Goal: Information Seeking & Learning: Learn about a topic

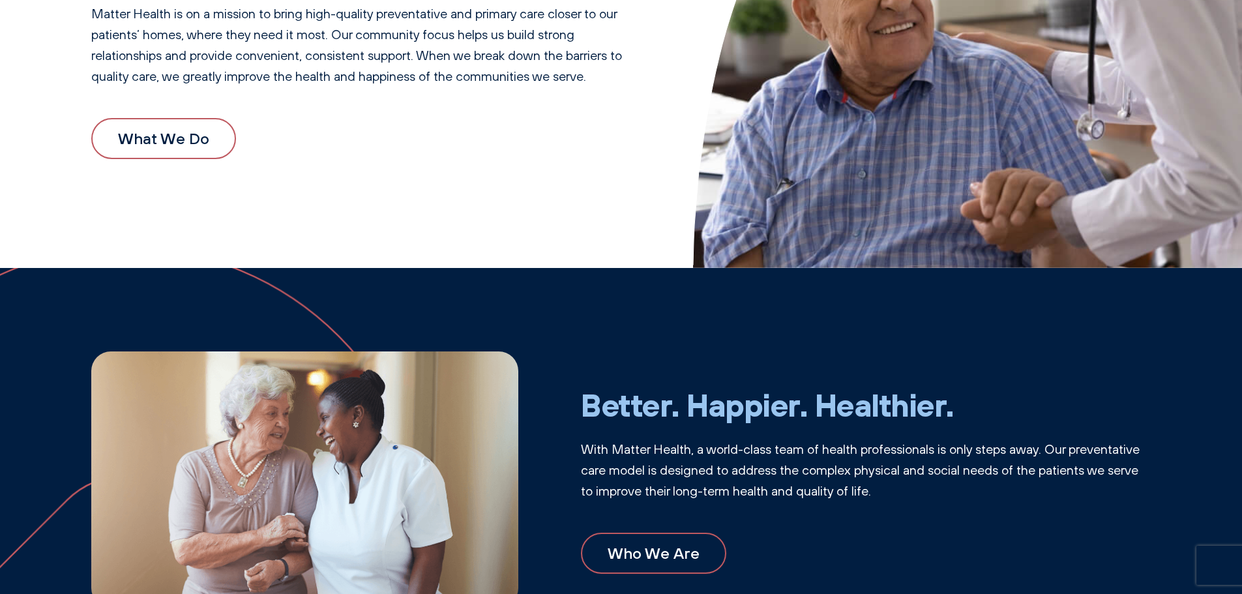
scroll to position [391, 0]
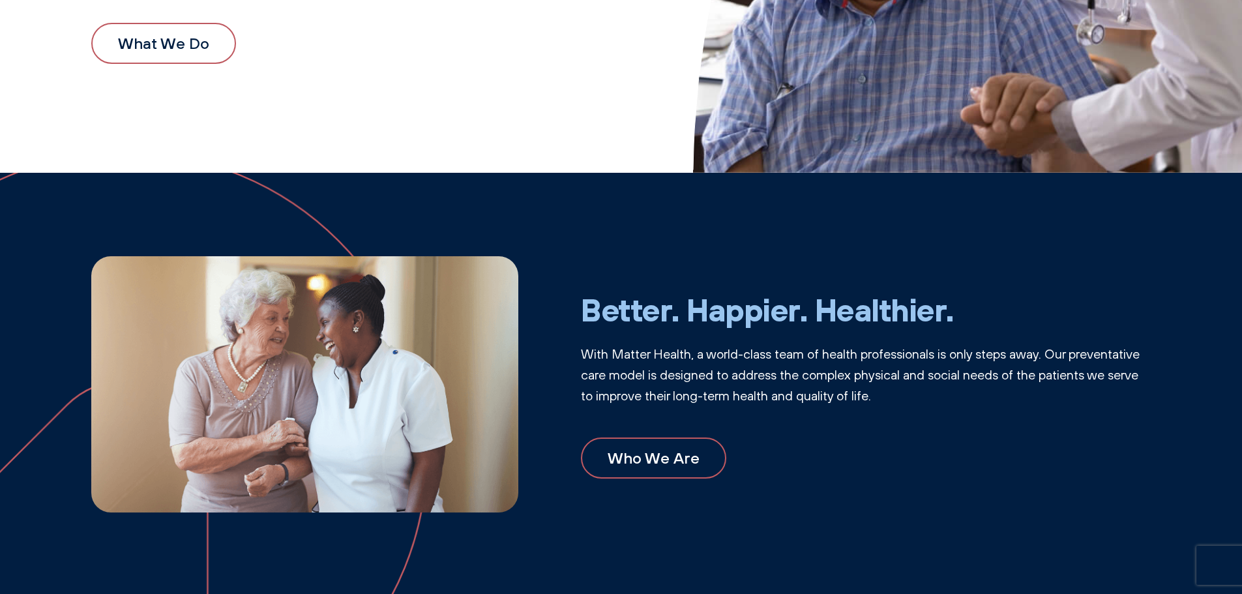
click at [182, 50] on link "What We Do" at bounding box center [163, 43] width 145 height 40
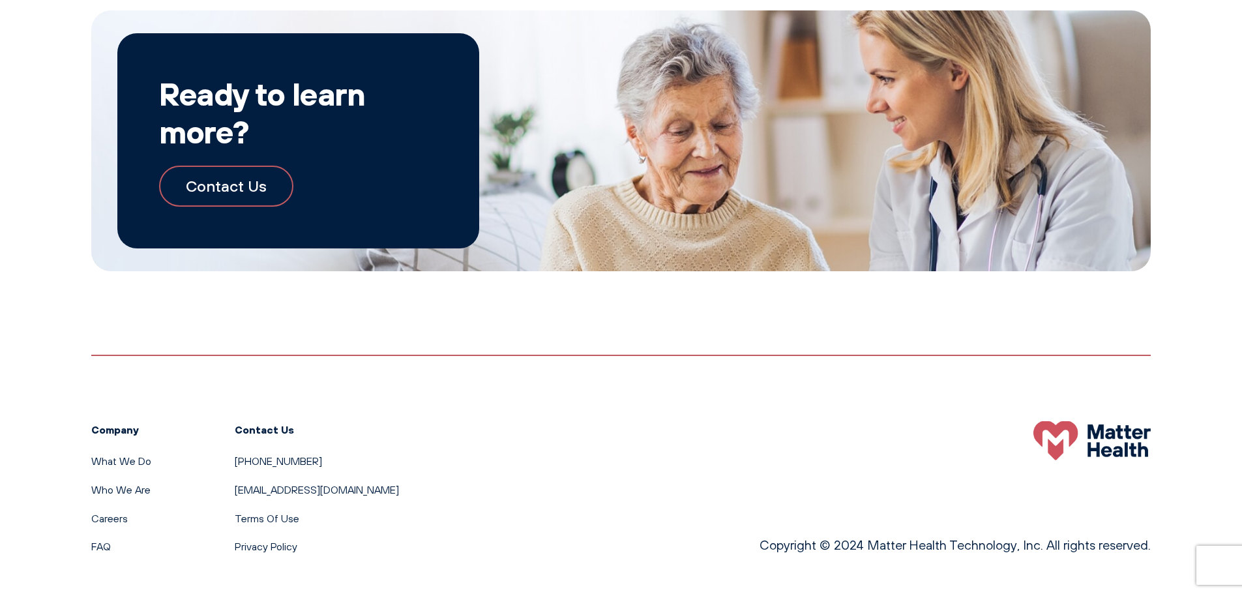
scroll to position [1436, 0]
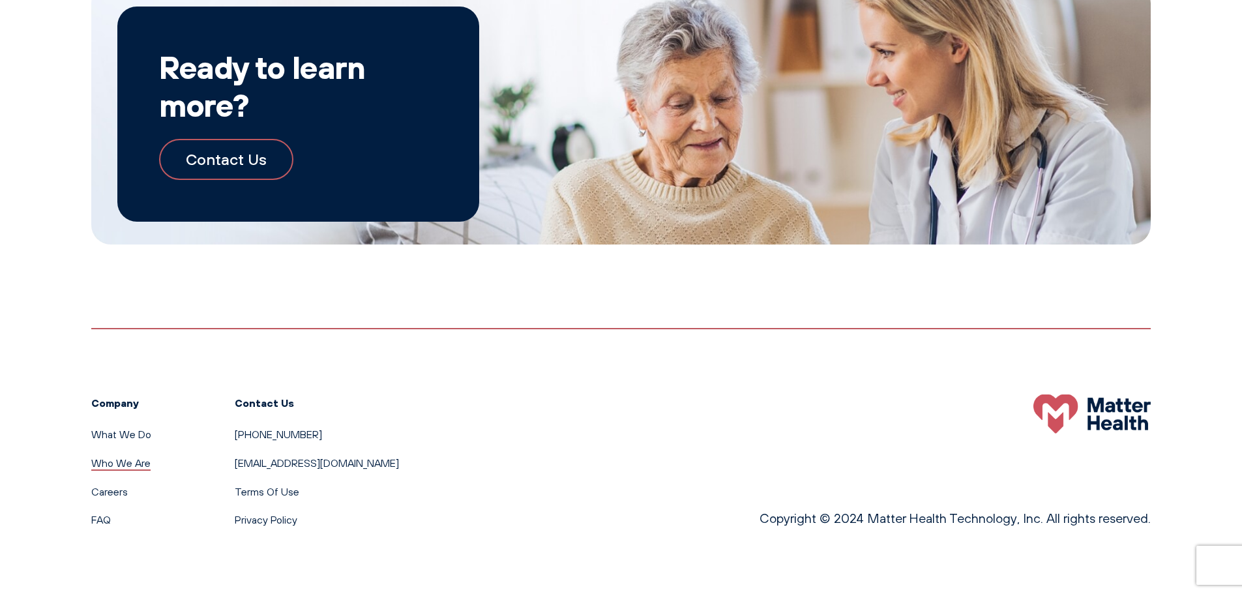
click at [136, 465] on link "Who We Are" at bounding box center [120, 462] width 59 height 13
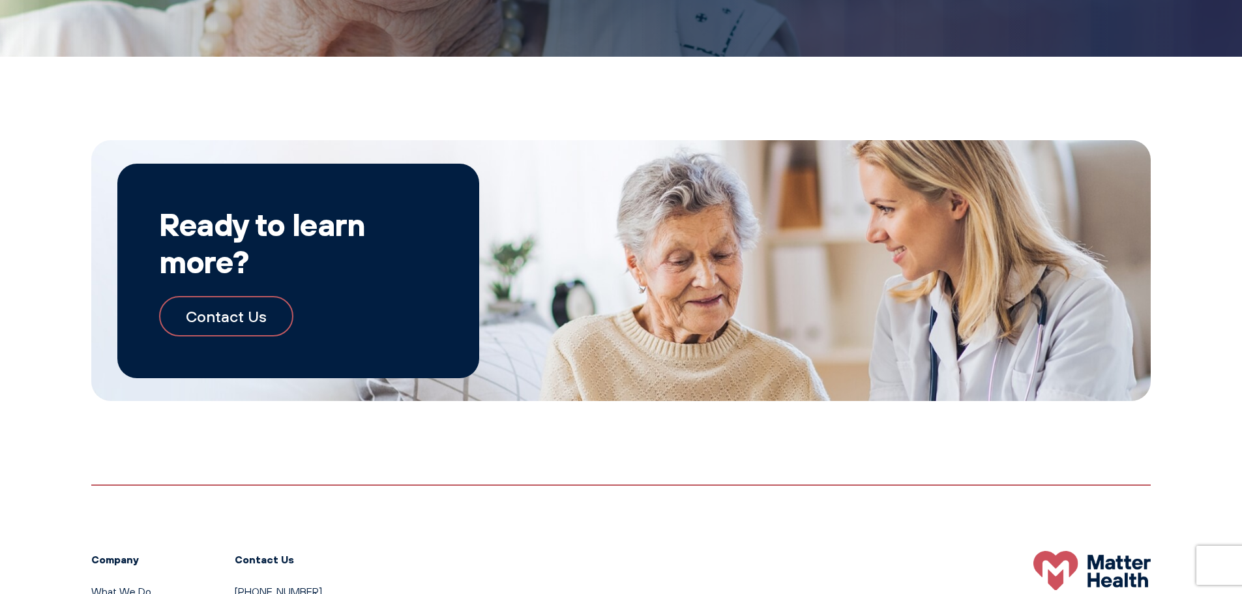
scroll to position [1525, 0]
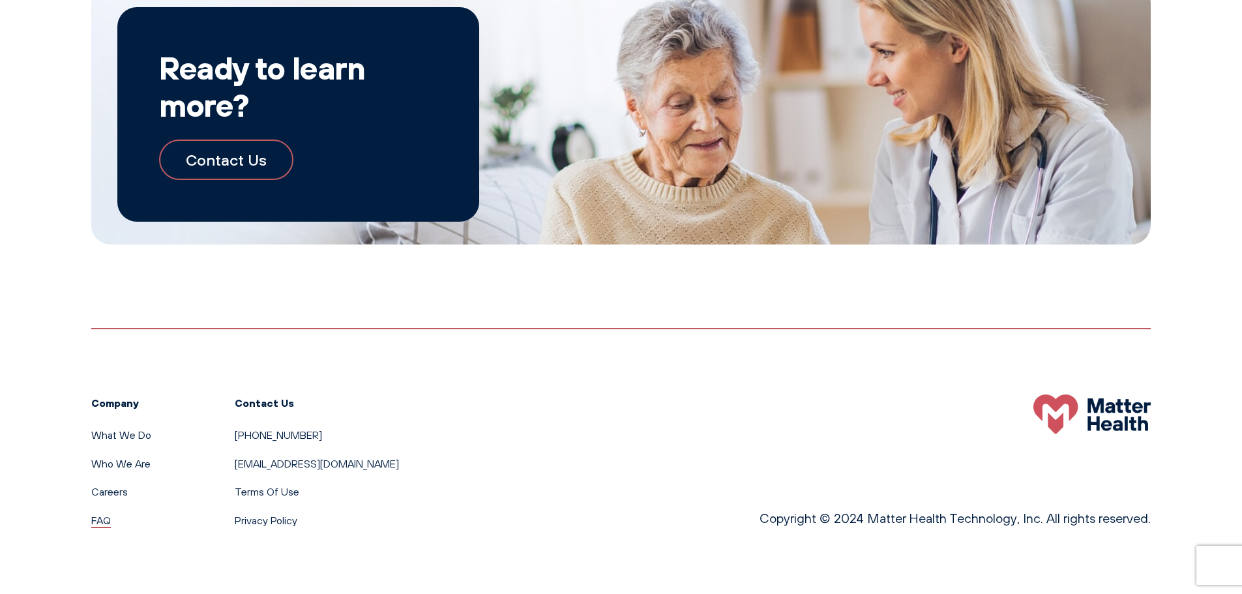
click at [101, 520] on link "FAQ" at bounding box center [101, 520] width 20 height 13
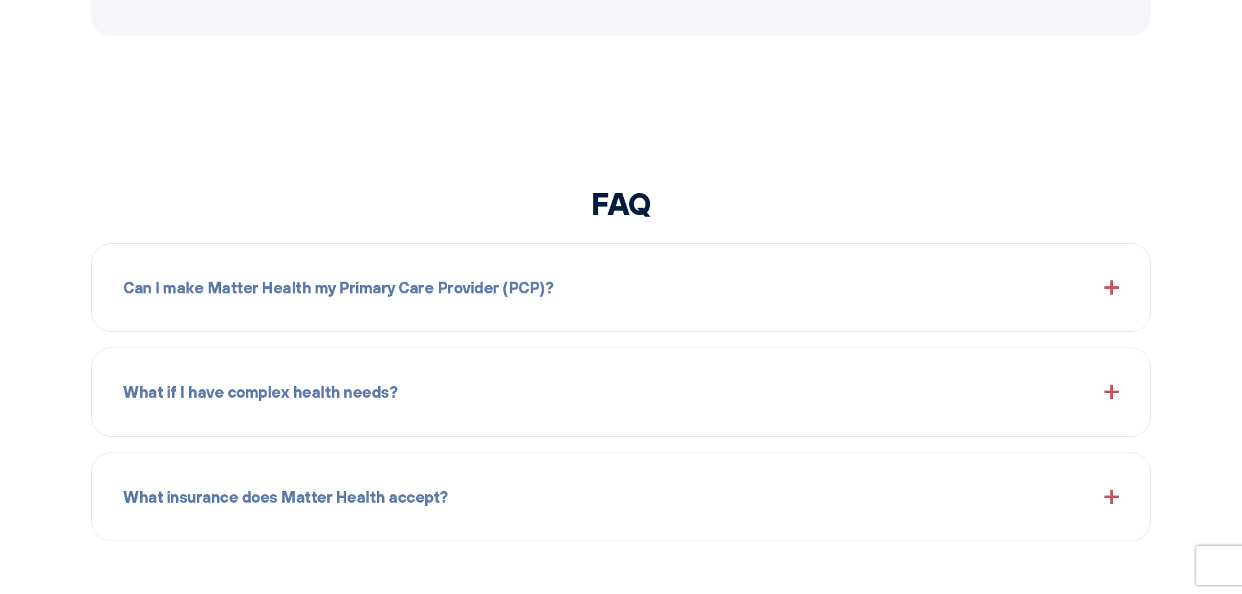
scroll to position [1544, 0]
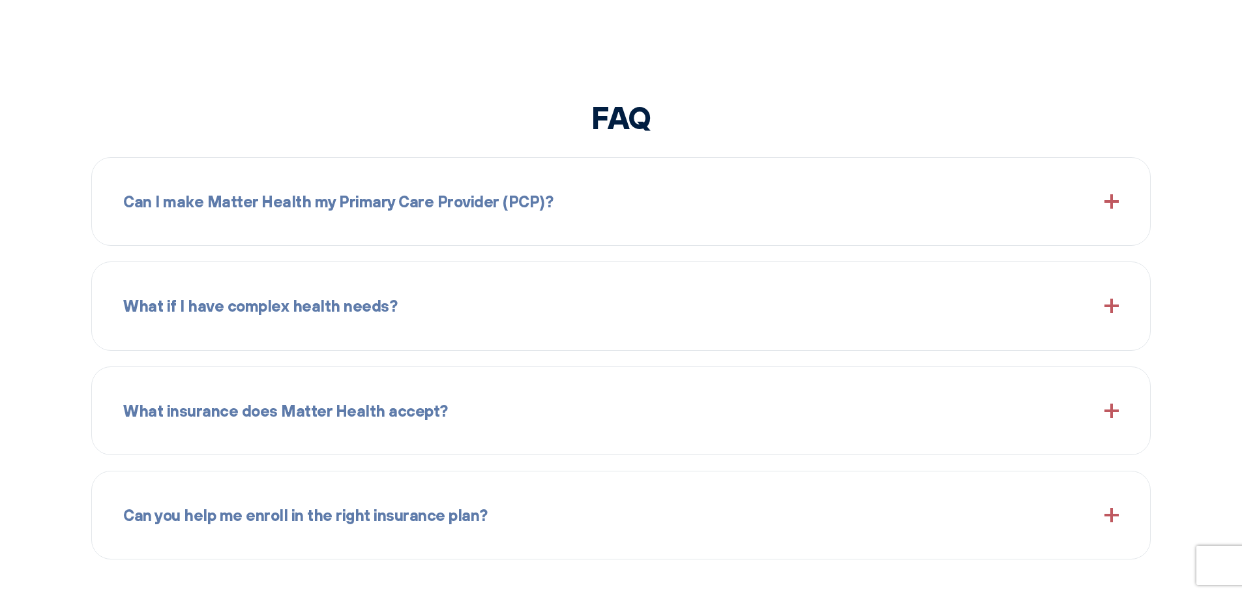
click at [1109, 209] on div "Can I make Matter Health my Primary Care Provider (PCP)?" at bounding box center [620, 201] width 995 height 56
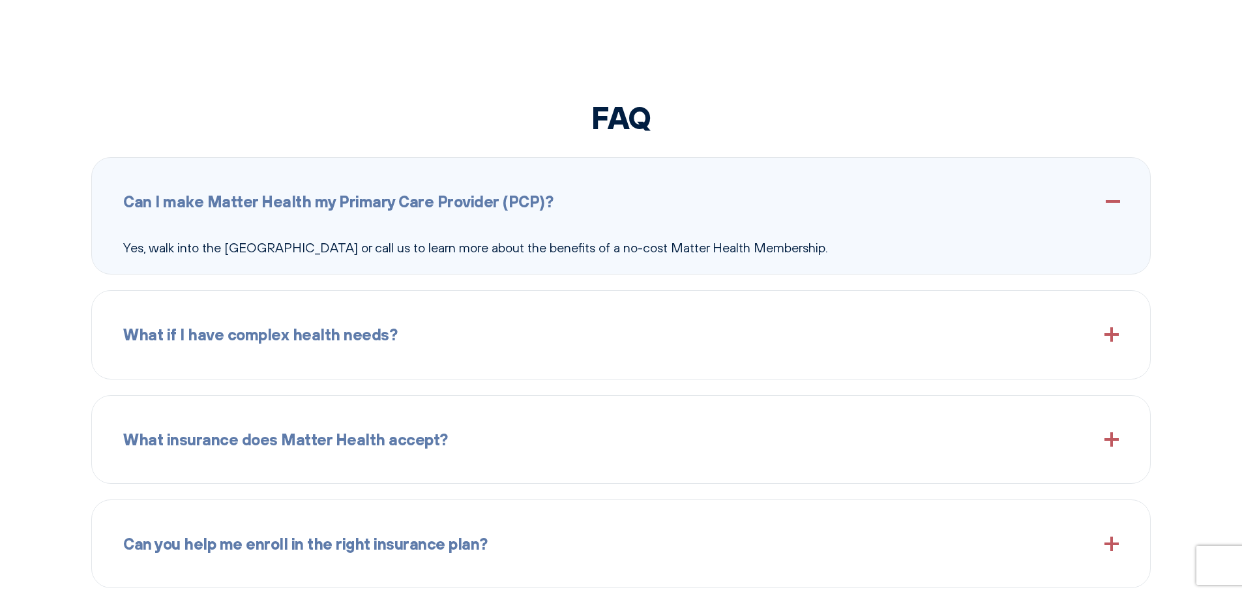
click at [1115, 342] on div "What if I have complex health needs?" at bounding box center [620, 334] width 995 height 56
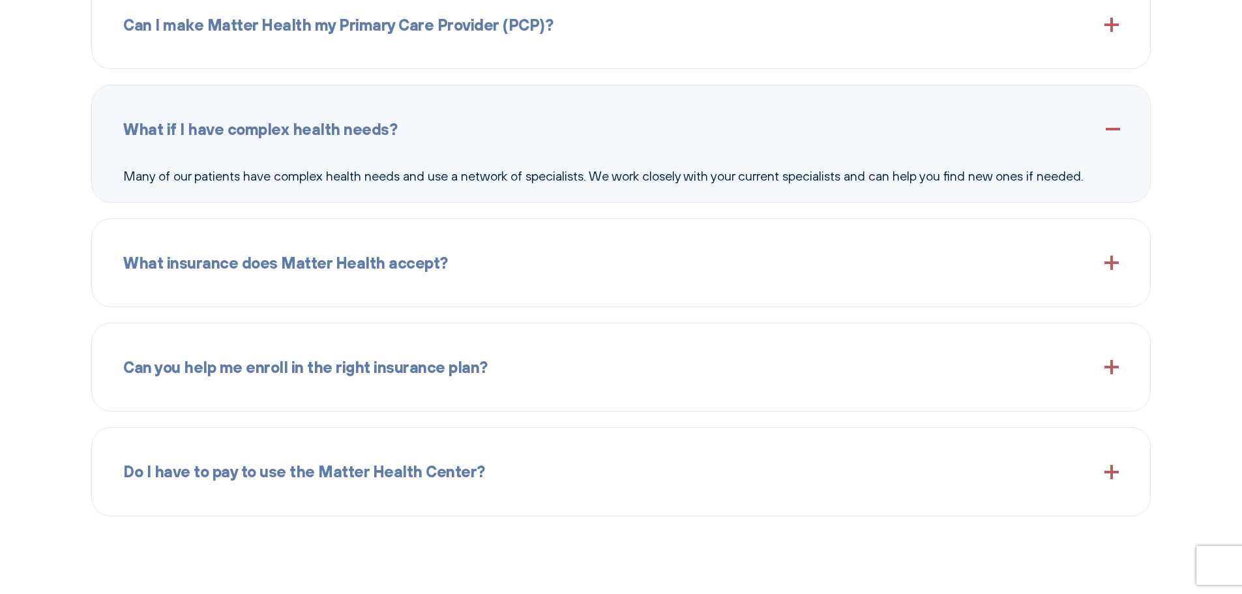
scroll to position [1739, 0]
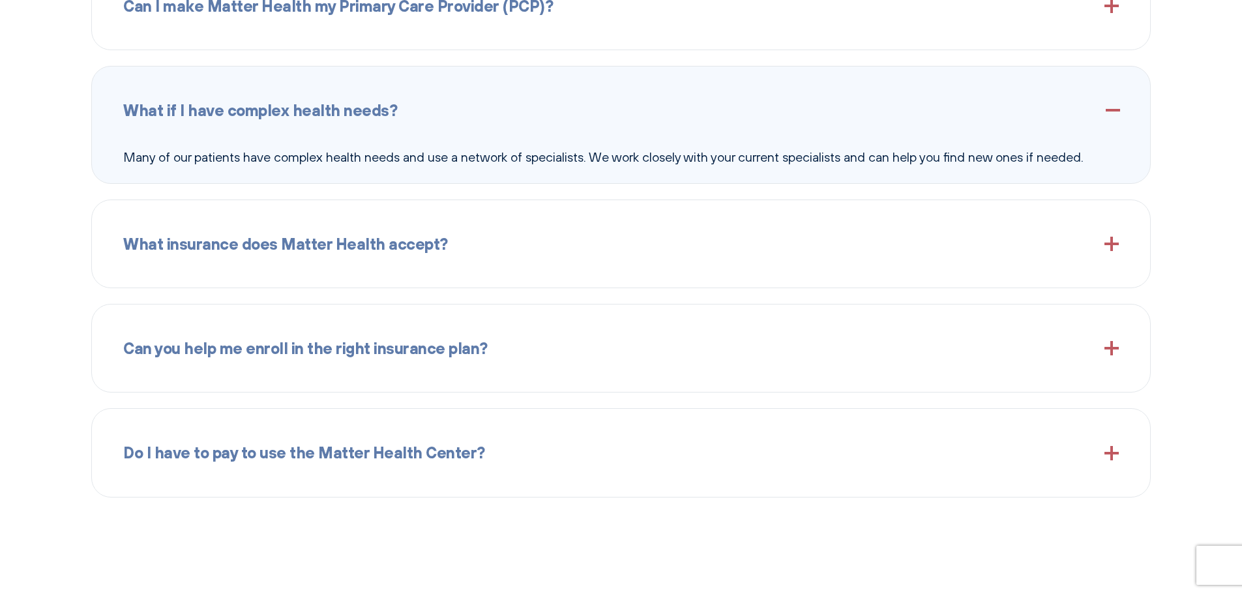
click at [1113, 240] on span at bounding box center [1111, 244] width 14 height 14
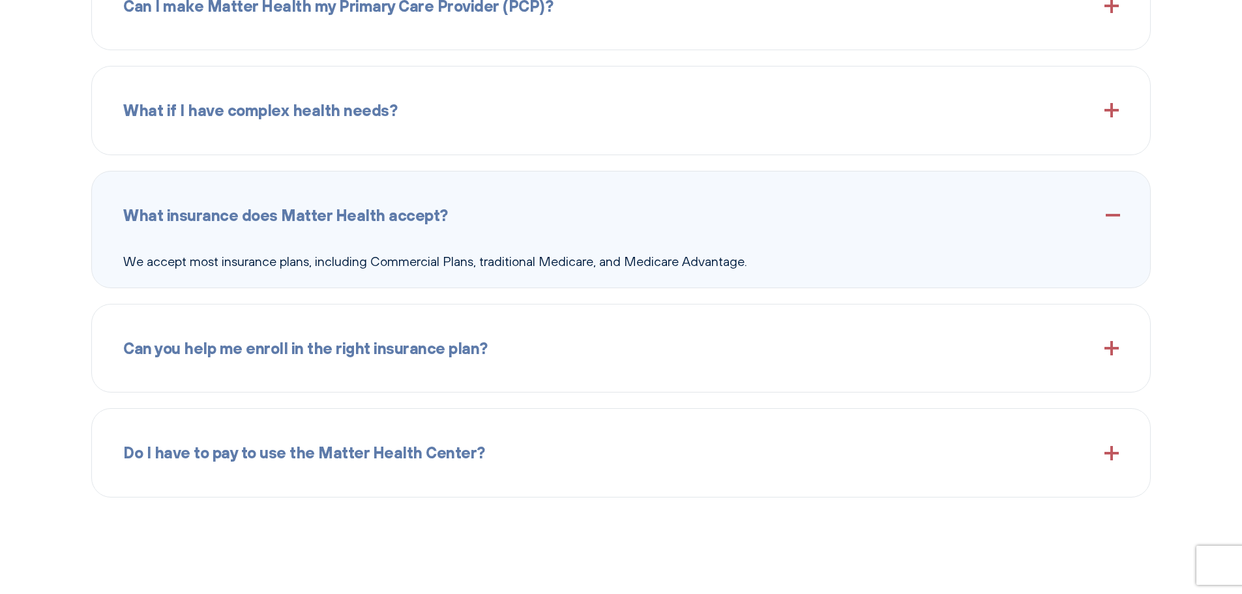
click at [1117, 348] on span at bounding box center [1111, 348] width 14 height 14
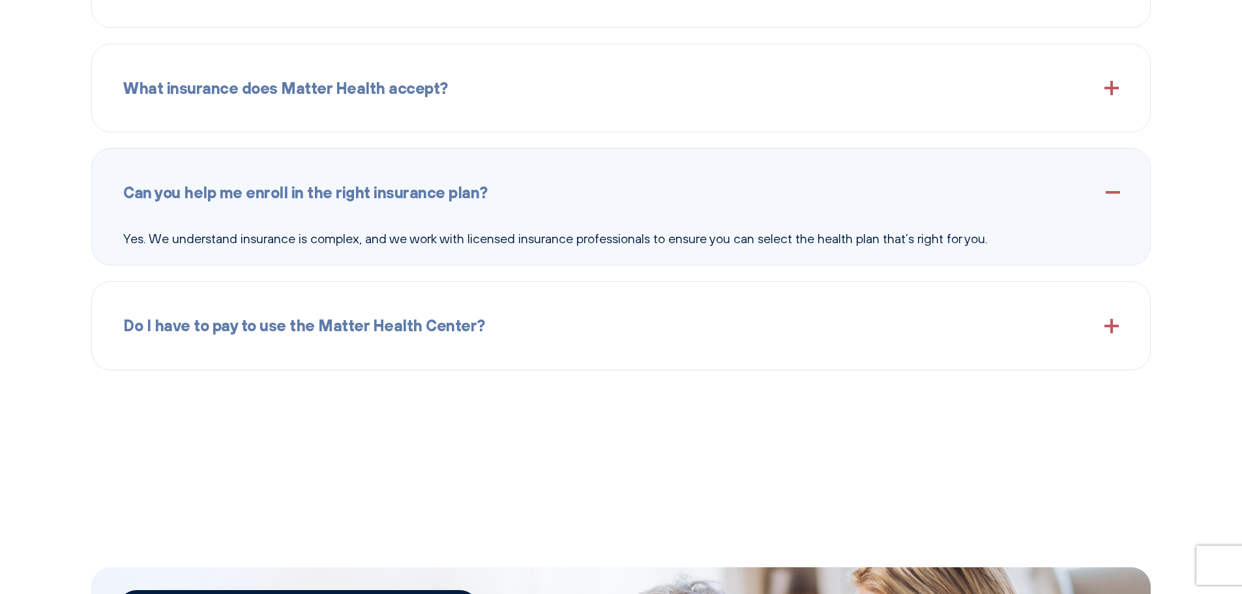
scroll to position [1869, 0]
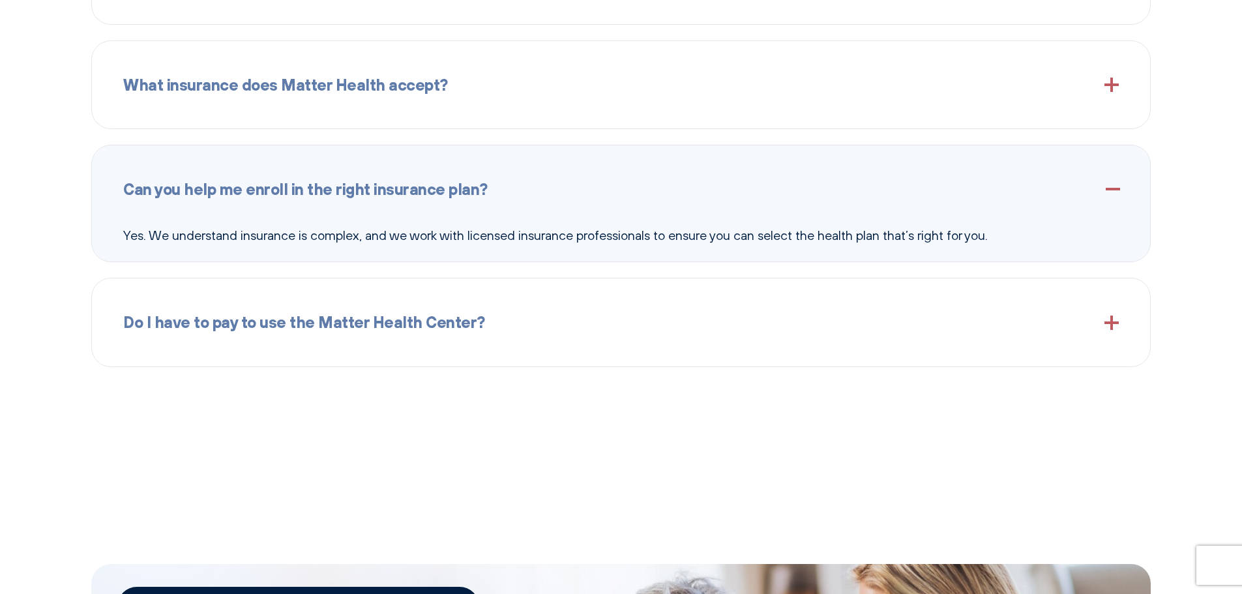
click at [1109, 323] on span at bounding box center [1111, 322] width 14 height 14
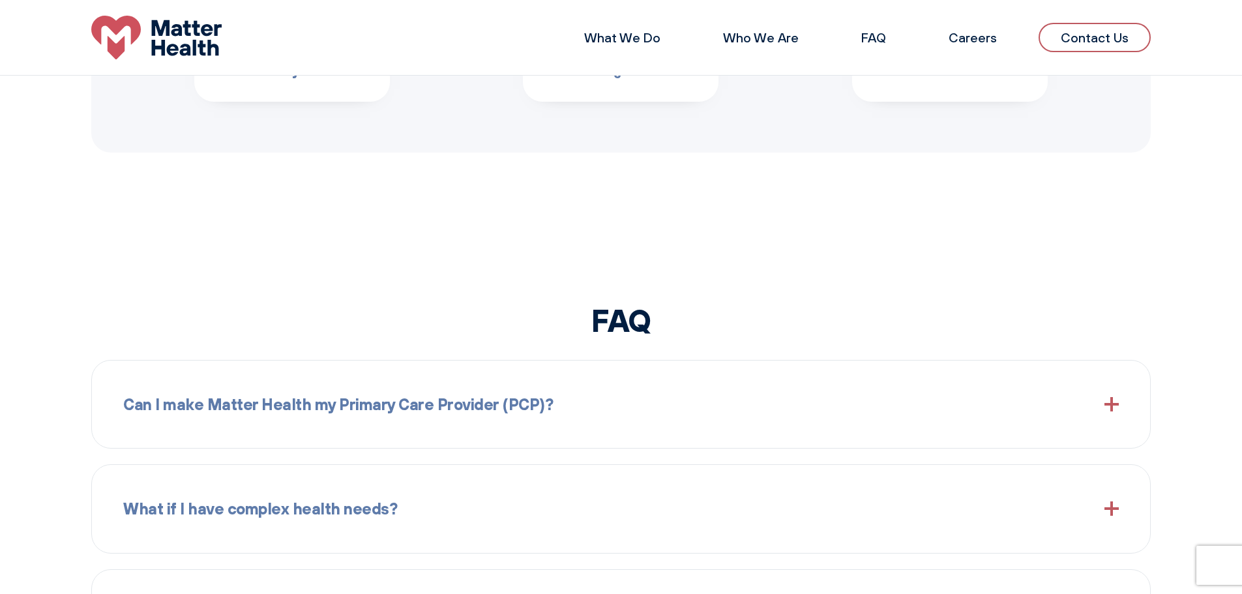
scroll to position [819, 0]
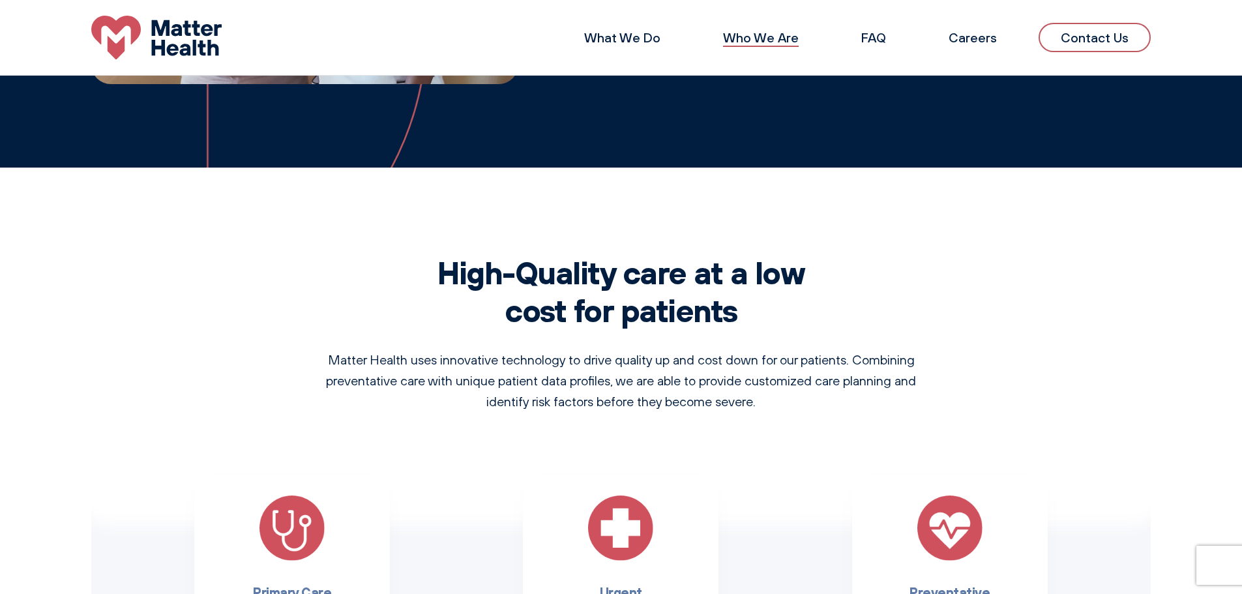
click at [785, 34] on link "Who We Are" at bounding box center [761, 37] width 76 height 16
